Goal: Task Accomplishment & Management: Manage account settings

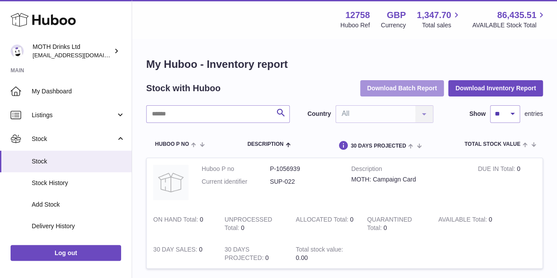
click at [407, 87] on button "Download Batch Report" at bounding box center [402, 88] width 84 height 16
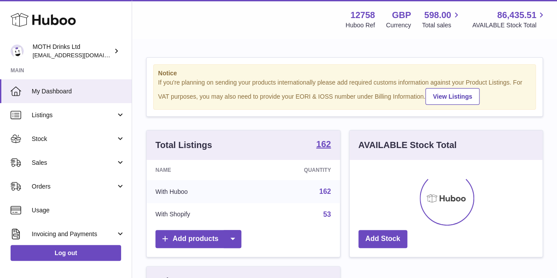
scroll to position [137, 193]
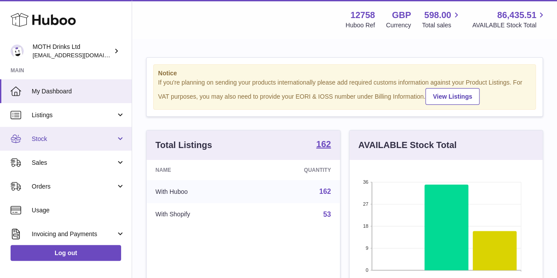
click at [60, 130] on link "Stock" at bounding box center [66, 139] width 132 height 24
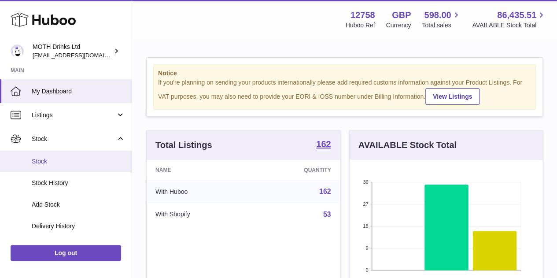
click at [62, 158] on span "Stock" at bounding box center [78, 161] width 93 height 8
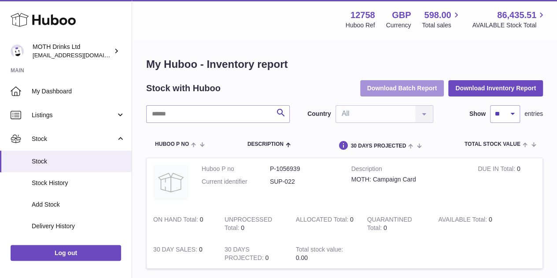
click at [407, 84] on button "Download Batch Report" at bounding box center [402, 88] width 84 height 16
click at [373, 87] on button "Download Batch Report" at bounding box center [402, 88] width 84 height 16
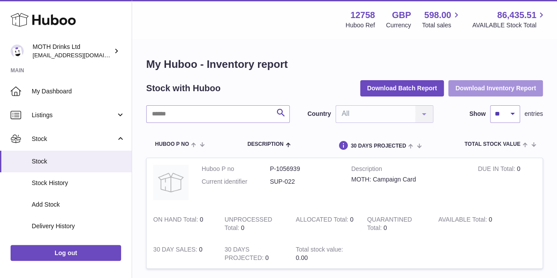
click at [483, 86] on button "Download Inventory Report" at bounding box center [495, 88] width 95 height 16
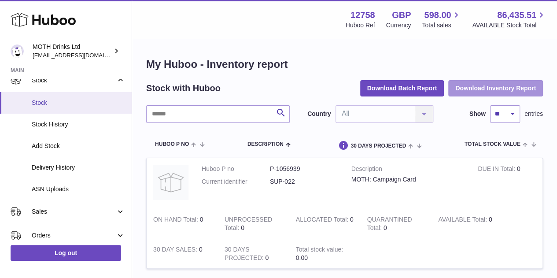
scroll to position [59, 0]
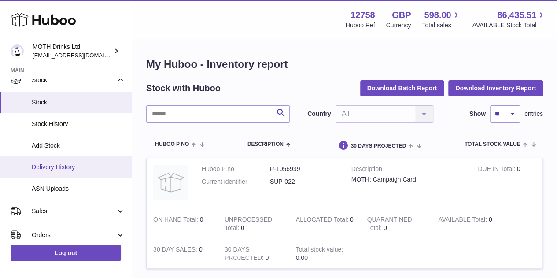
click at [56, 171] on link "Delivery History" at bounding box center [66, 167] width 132 height 22
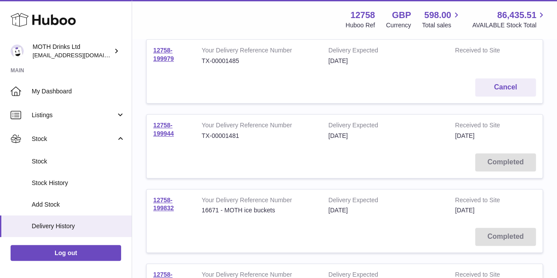
scroll to position [121, 0]
click at [167, 124] on link "12758-199944" at bounding box center [163, 128] width 21 height 15
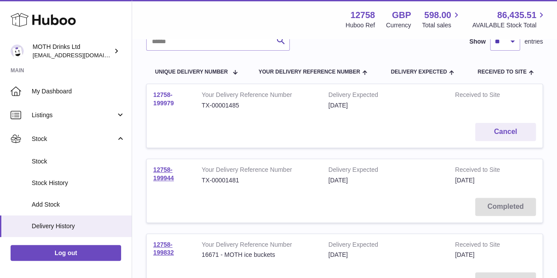
click at [169, 93] on link "12758-199979" at bounding box center [163, 98] width 21 height 15
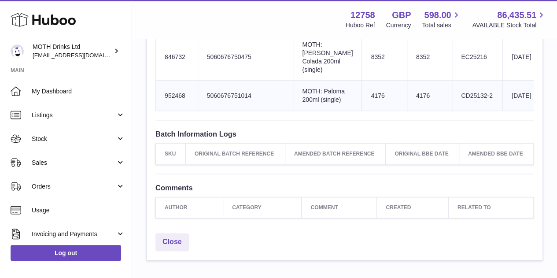
scroll to position [509, 0]
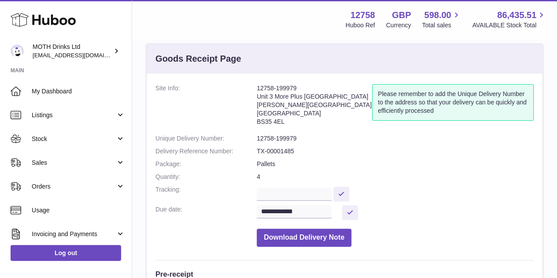
scroll to position [12, 0]
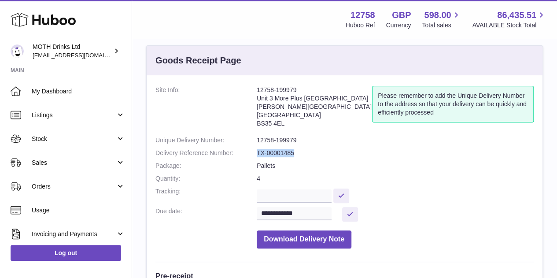
drag, startPoint x: 256, startPoint y: 154, endPoint x: 303, endPoint y: 155, distance: 46.2
click at [303, 155] on dd "TX-00001485" at bounding box center [394, 153] width 277 height 8
copy dd "TX-00001485"
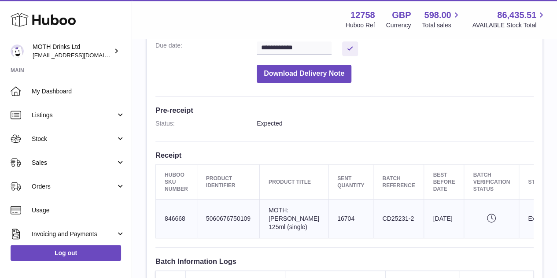
scroll to position [189, 0]
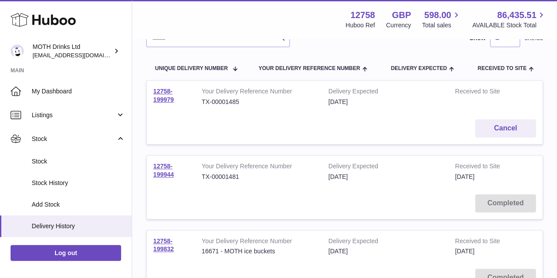
scroll to position [72, 0]
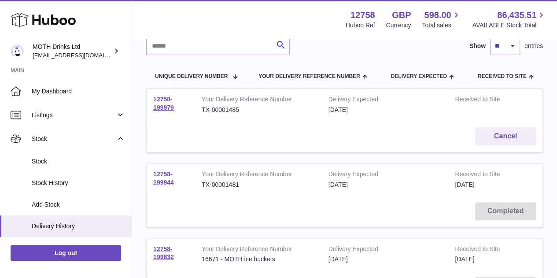
click at [161, 184] on link "12758-199944" at bounding box center [163, 177] width 21 height 15
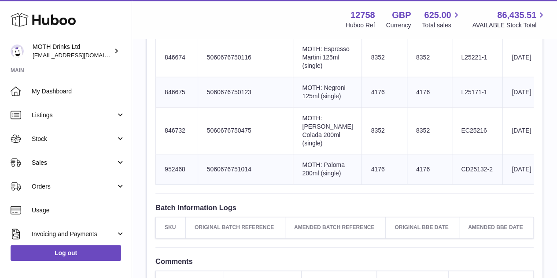
scroll to position [432, 0]
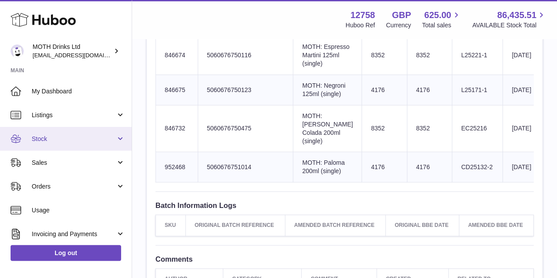
click at [58, 136] on span "Stock" at bounding box center [74, 139] width 84 height 8
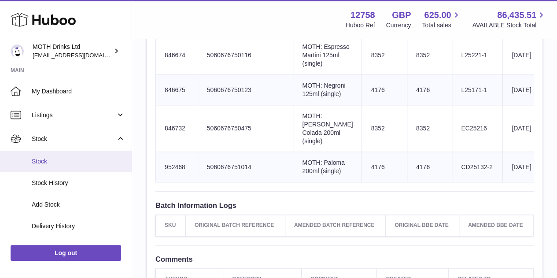
click at [55, 163] on span "Stock" at bounding box center [78, 161] width 93 height 8
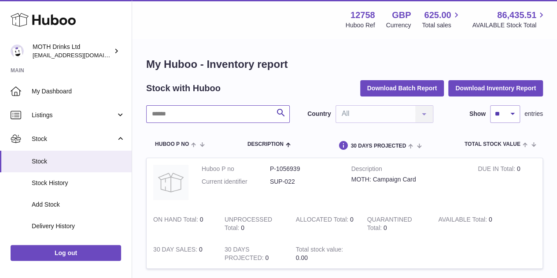
click at [206, 111] on input "text" at bounding box center [217, 114] width 143 height 18
type input "*********"
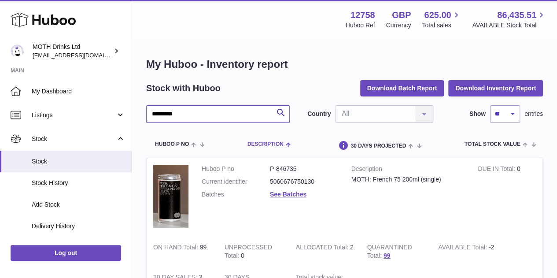
scroll to position [99, 0]
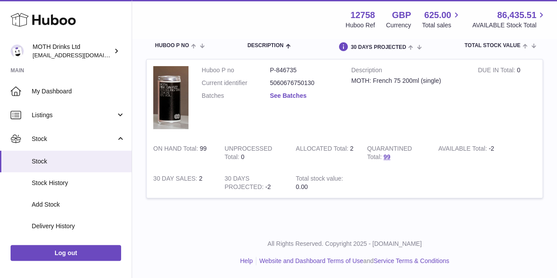
click at [282, 94] on link "See Batches" at bounding box center [288, 95] width 37 height 7
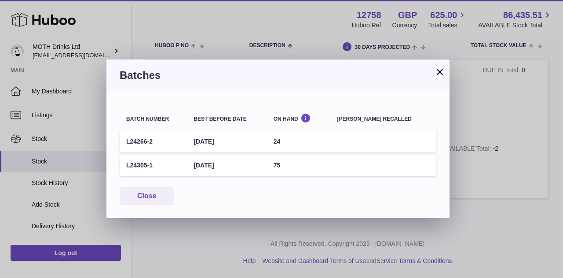
click at [438, 73] on button "×" at bounding box center [440, 71] width 11 height 11
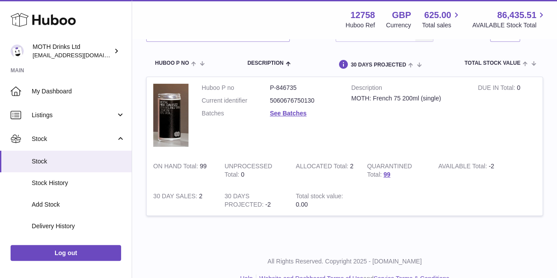
scroll to position [81, 0]
drag, startPoint x: 266, startPoint y: 86, endPoint x: 314, endPoint y: 85, distance: 48.0
click at [314, 85] on dl "Huboo P no P-846735 Current identifier 5060676750130 Batches See Batches" at bounding box center [270, 103] width 136 height 38
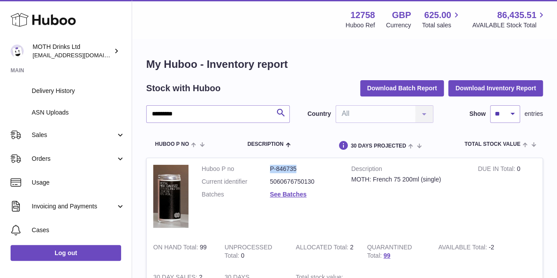
scroll to position [136, 0]
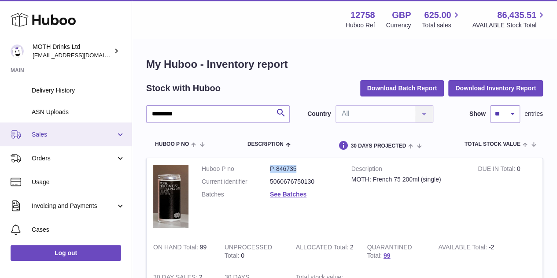
click at [59, 146] on link "Sales" at bounding box center [66, 134] width 132 height 24
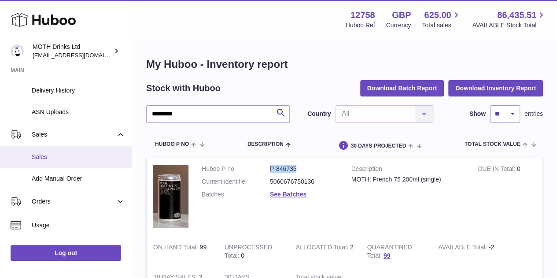
click at [55, 157] on span "Sales" at bounding box center [78, 157] width 93 height 8
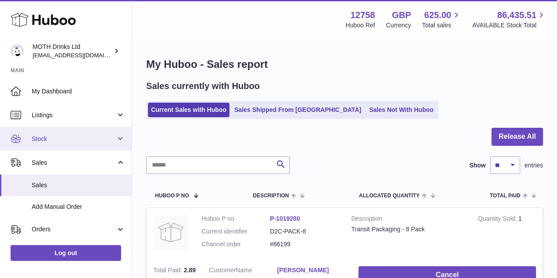
click at [64, 138] on span "Stock" at bounding box center [74, 139] width 84 height 8
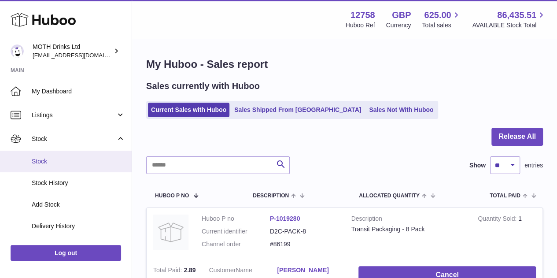
click at [63, 161] on span "Stock" at bounding box center [78, 161] width 93 height 8
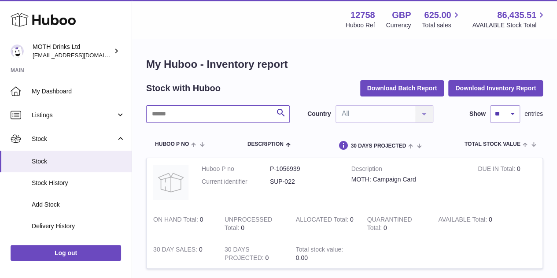
click at [223, 111] on input "text" at bounding box center [217, 114] width 143 height 18
type input "**********"
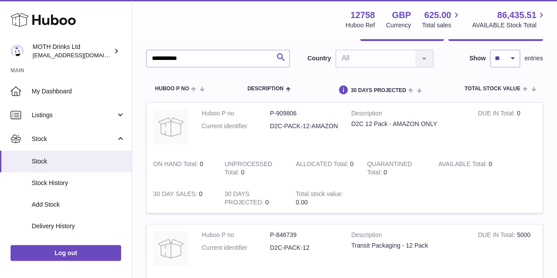
scroll to position [54, 0]
